Goal: Obtain resource: Obtain resource

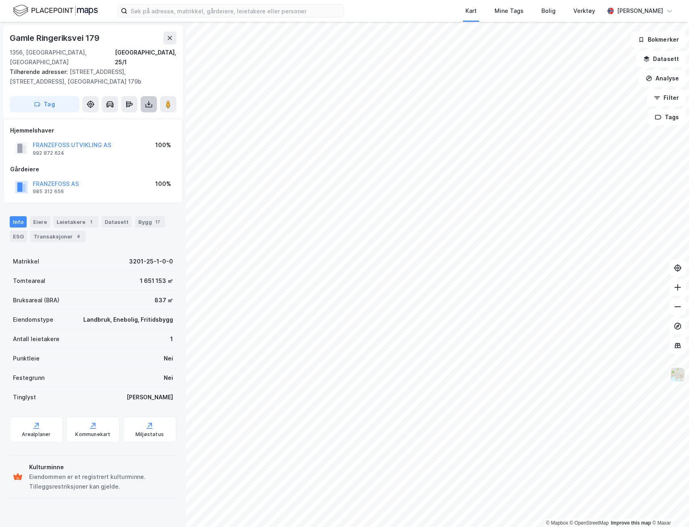
click at [145, 101] on button at bounding box center [149, 104] width 16 height 16
click at [144, 114] on div "Last ned grunnbok" at bounding box center [114, 120] width 86 height 13
